Goal: Task Accomplishment & Management: Complete application form

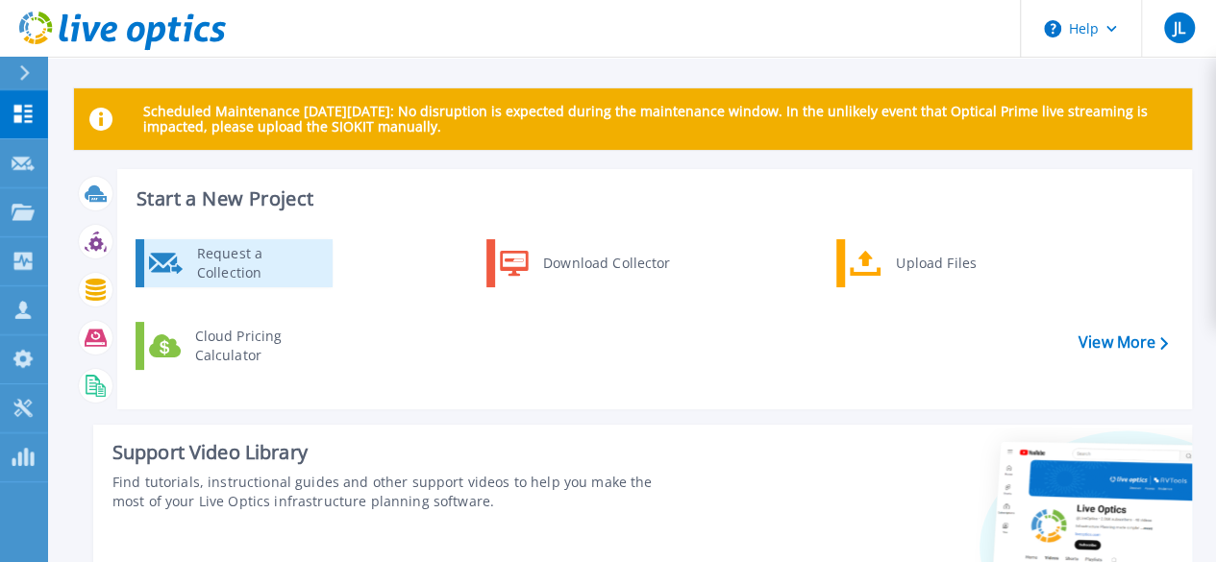
click at [243, 261] on div "Request a Collection" at bounding box center [257, 263] width 140 height 38
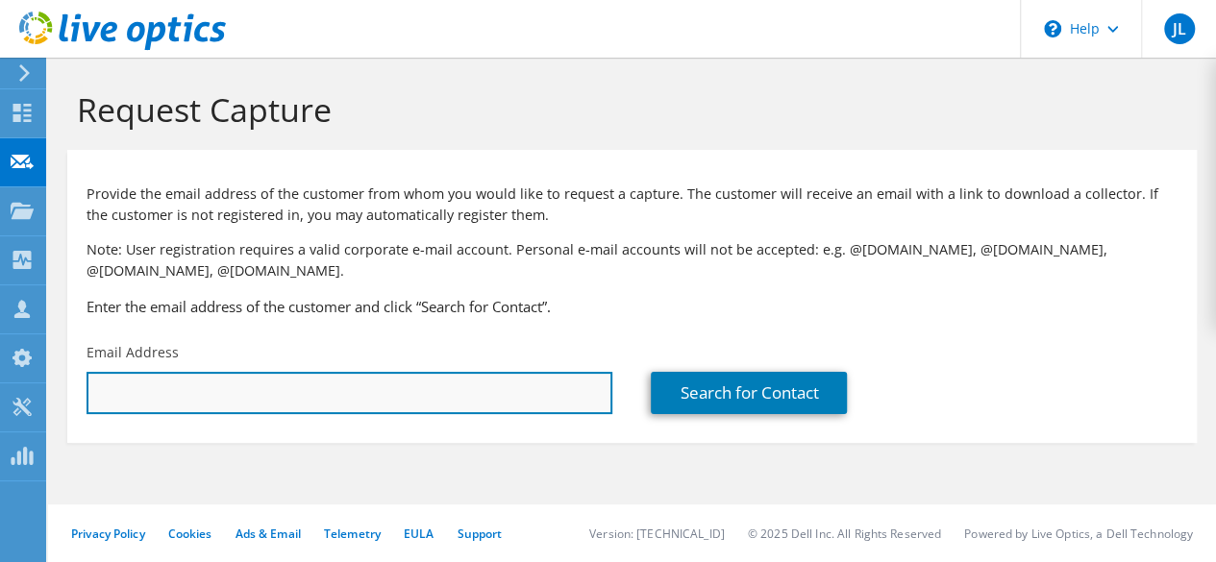
click at [233, 390] on input "text" at bounding box center [349, 393] width 526 height 42
paste input "[EMAIL_ADDRESS][DOMAIN_NAME]"
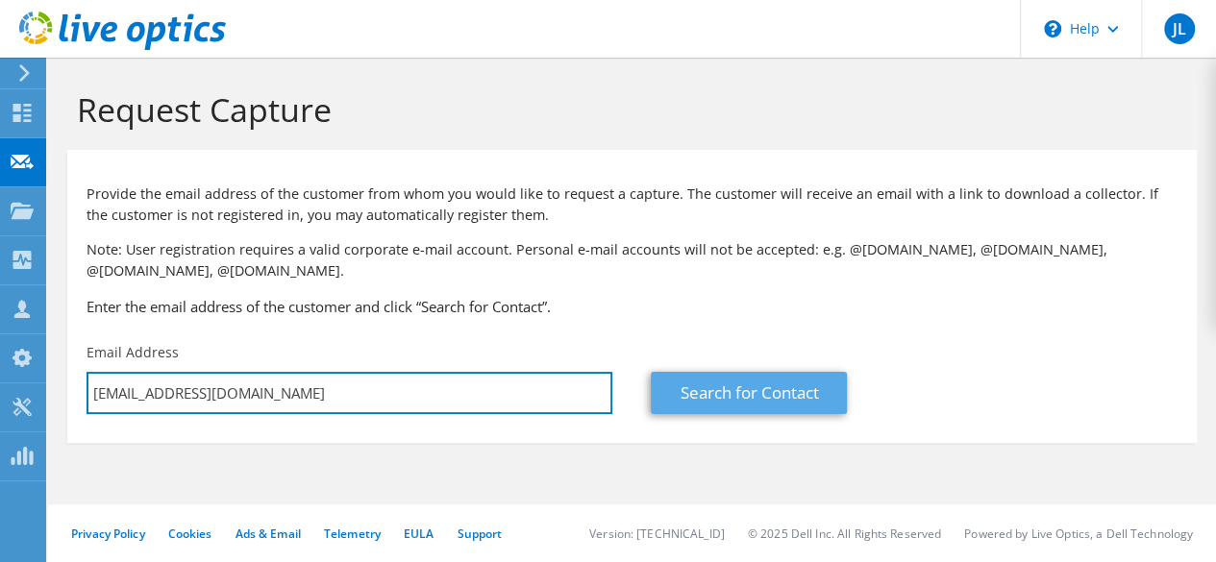
type input "[EMAIL_ADDRESS][DOMAIN_NAME]"
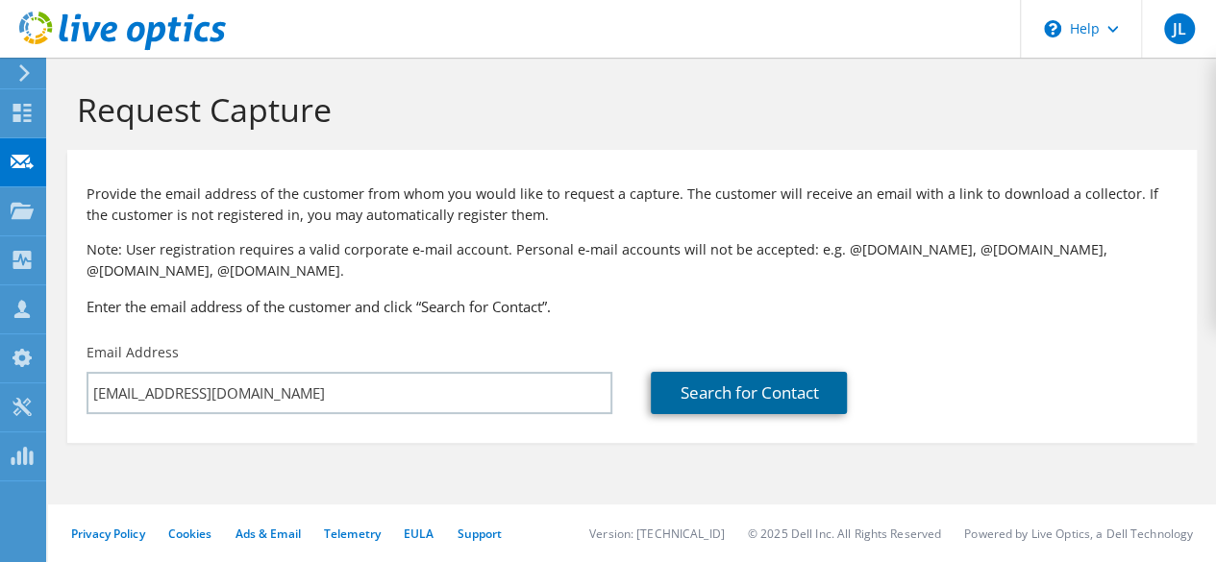
click at [725, 392] on link "Search for Contact" at bounding box center [749, 393] width 196 height 42
type input "[PERSON_NAME] FRACTNL TWP HSD 215"
type input "[PERSON_NAME]"
type input "Wakefield"
type input "[GEOGRAPHIC_DATA]"
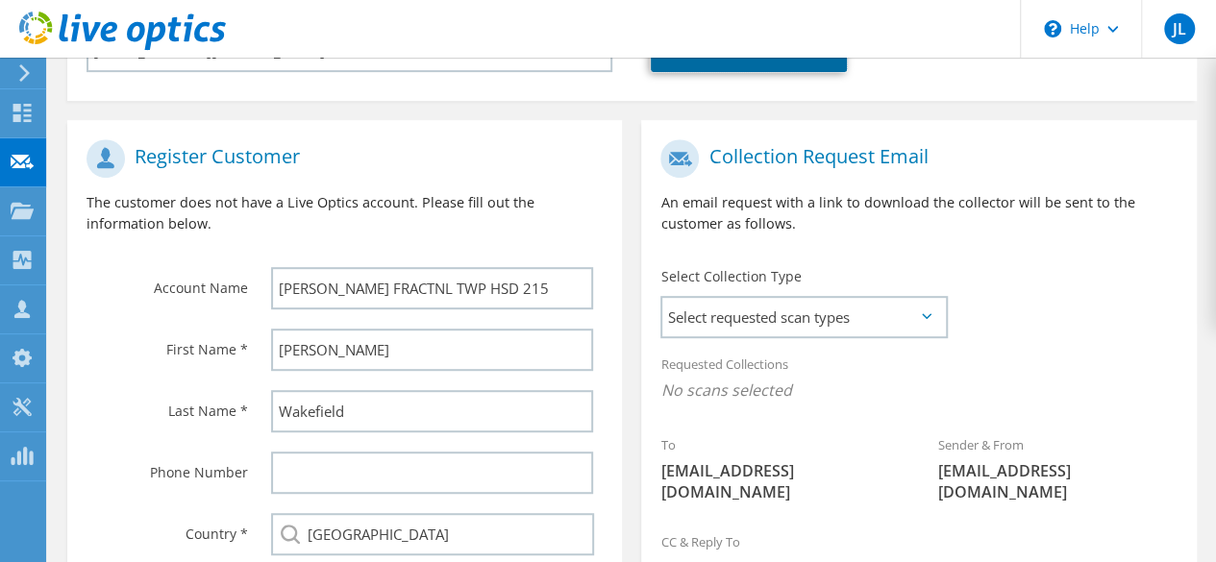
scroll to position [343, 0]
click at [762, 312] on span "Select requested scan types" at bounding box center [803, 316] width 283 height 38
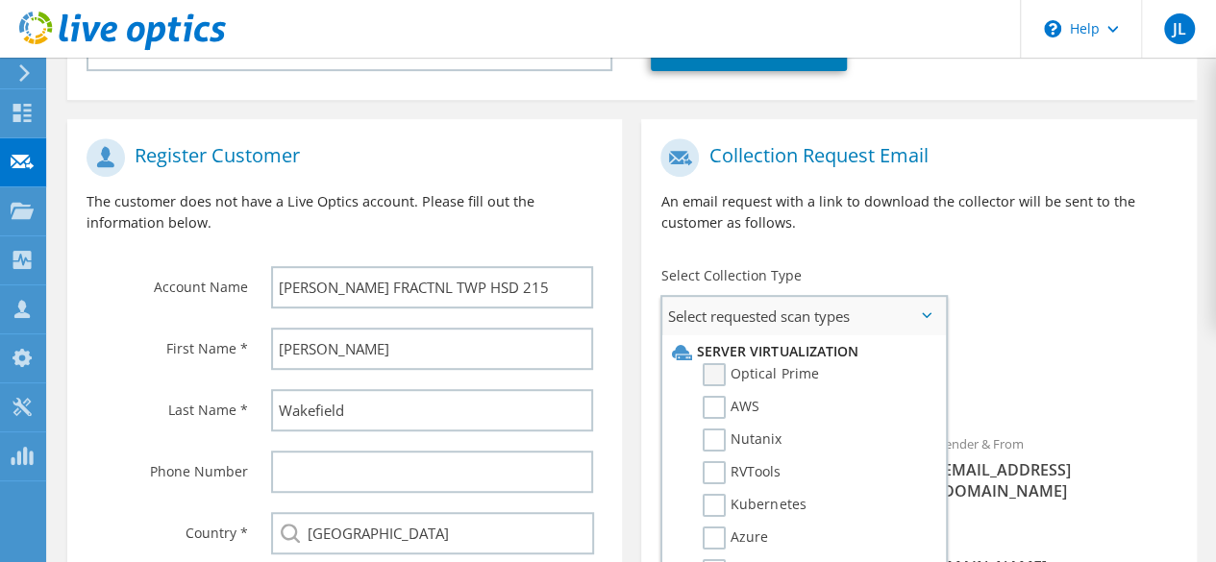
click at [713, 371] on label "Optical Prime" at bounding box center [759, 374] width 115 height 23
click at [0, 0] on input "Optical Prime" at bounding box center [0, 0] width 0 height 0
click at [632, 358] on div "Collection Request Email An email request with a link to download the collector…" at bounding box center [918, 415] width 574 height 593
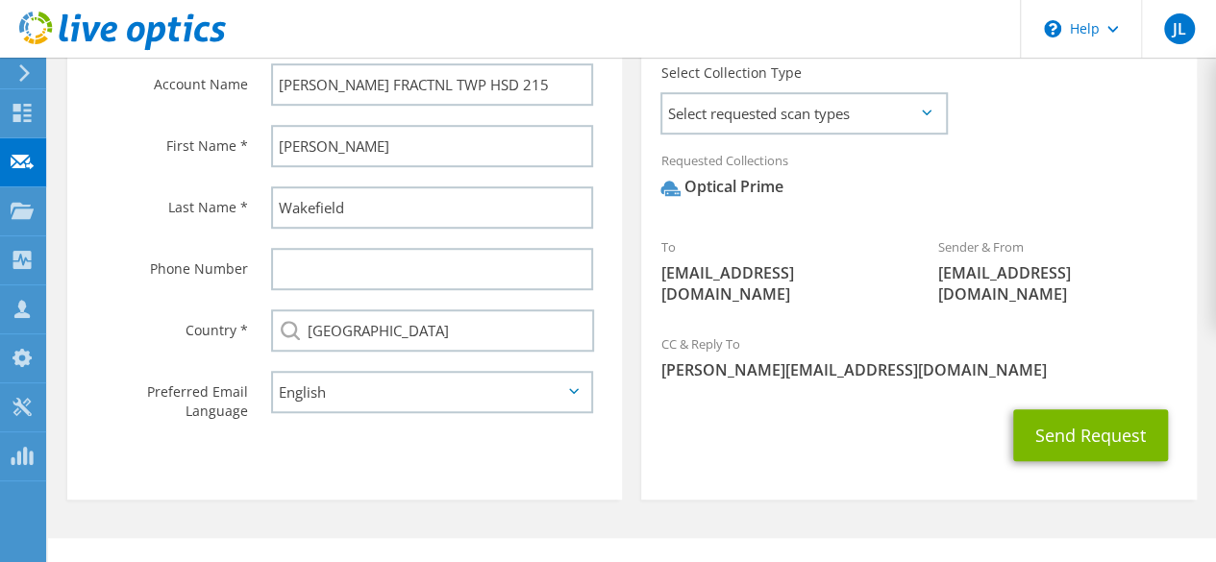
scroll to position [547, 0]
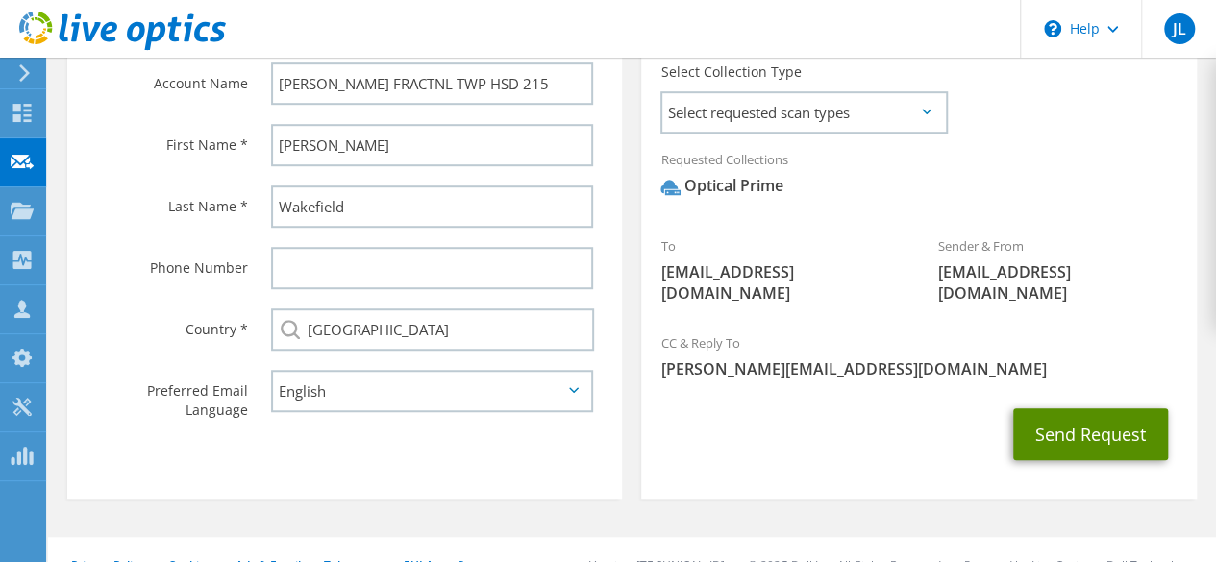
click at [1069, 408] on button "Send Request" at bounding box center [1090, 434] width 155 height 52
